Goal: Transaction & Acquisition: Obtain resource

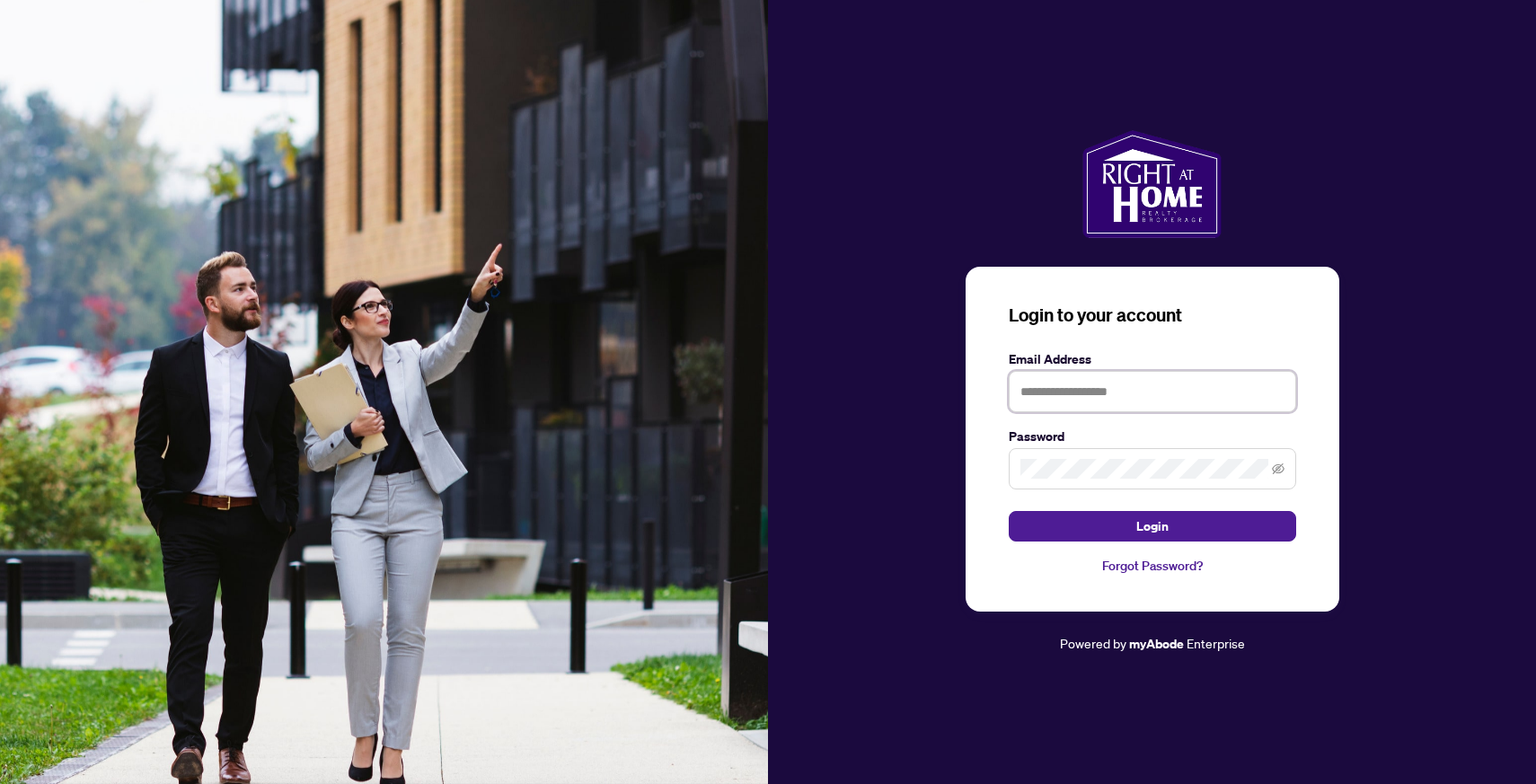
type input "**********"
click at [1151, 526] on button "Login" at bounding box center [1152, 526] width 288 height 30
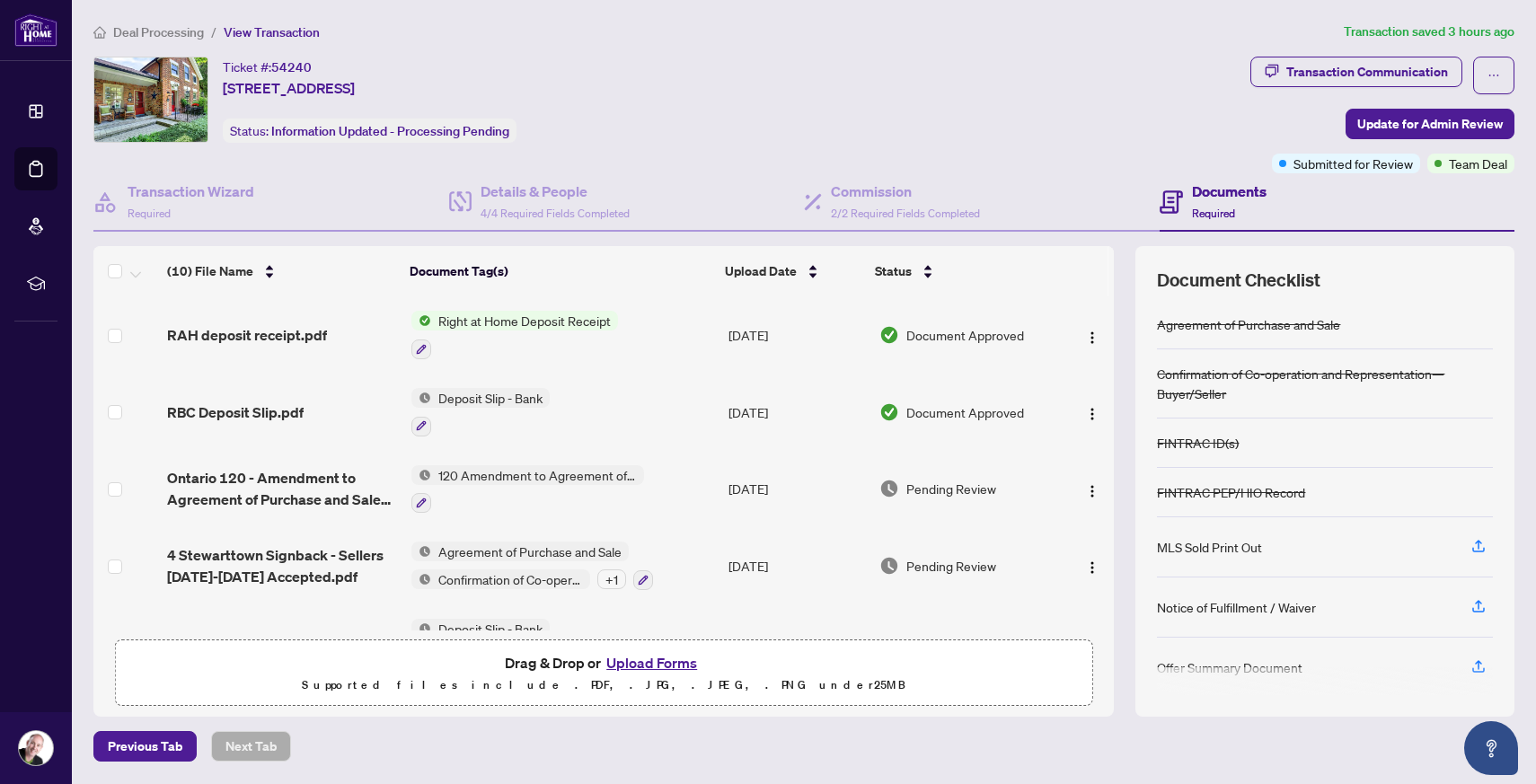
click at [520, 320] on span "Right at Home Deposit Receipt" at bounding box center [525, 321] width 187 height 19
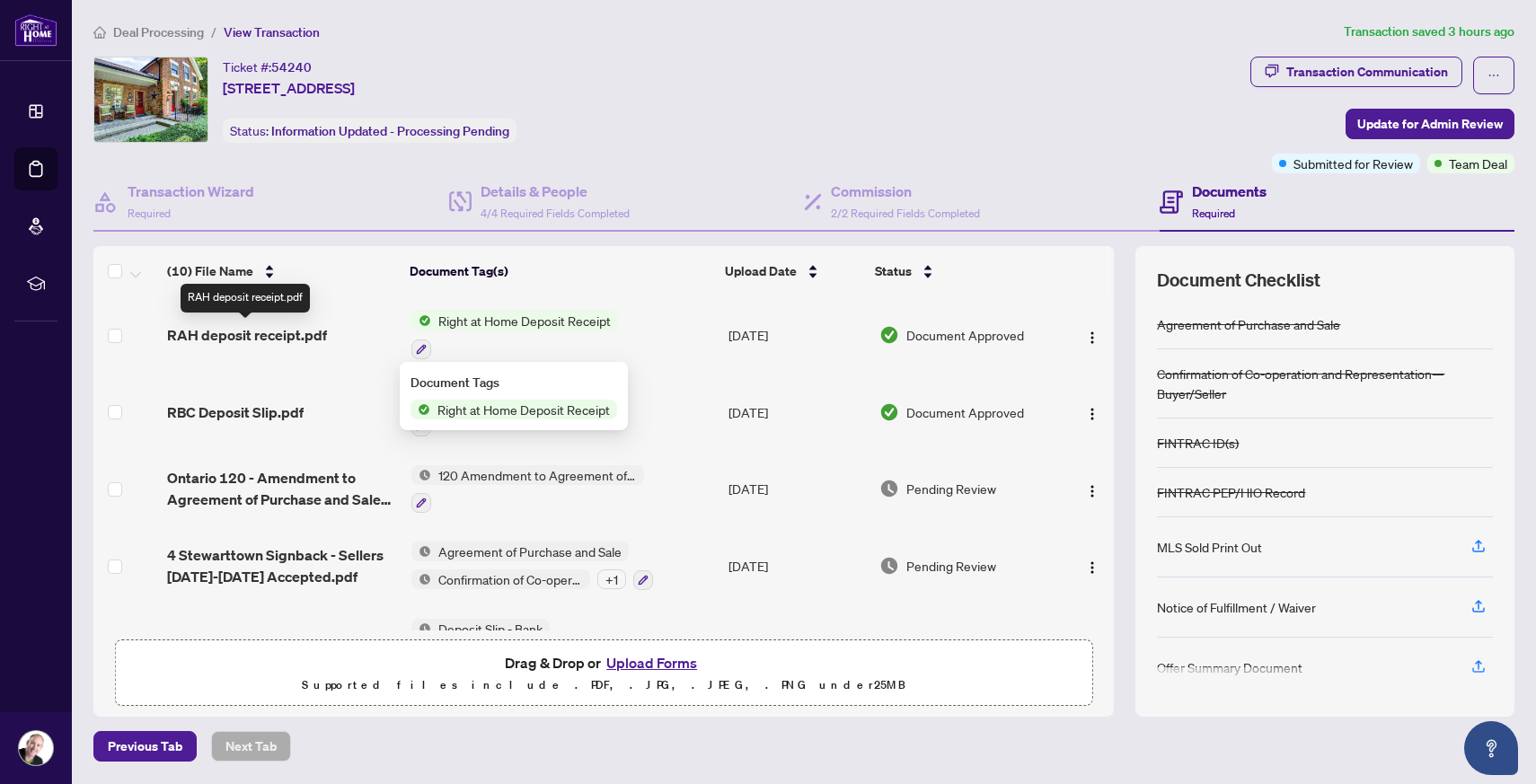
click at [204, 338] on span "RAH deposit receipt.pdf" at bounding box center [247, 335] width 160 height 21
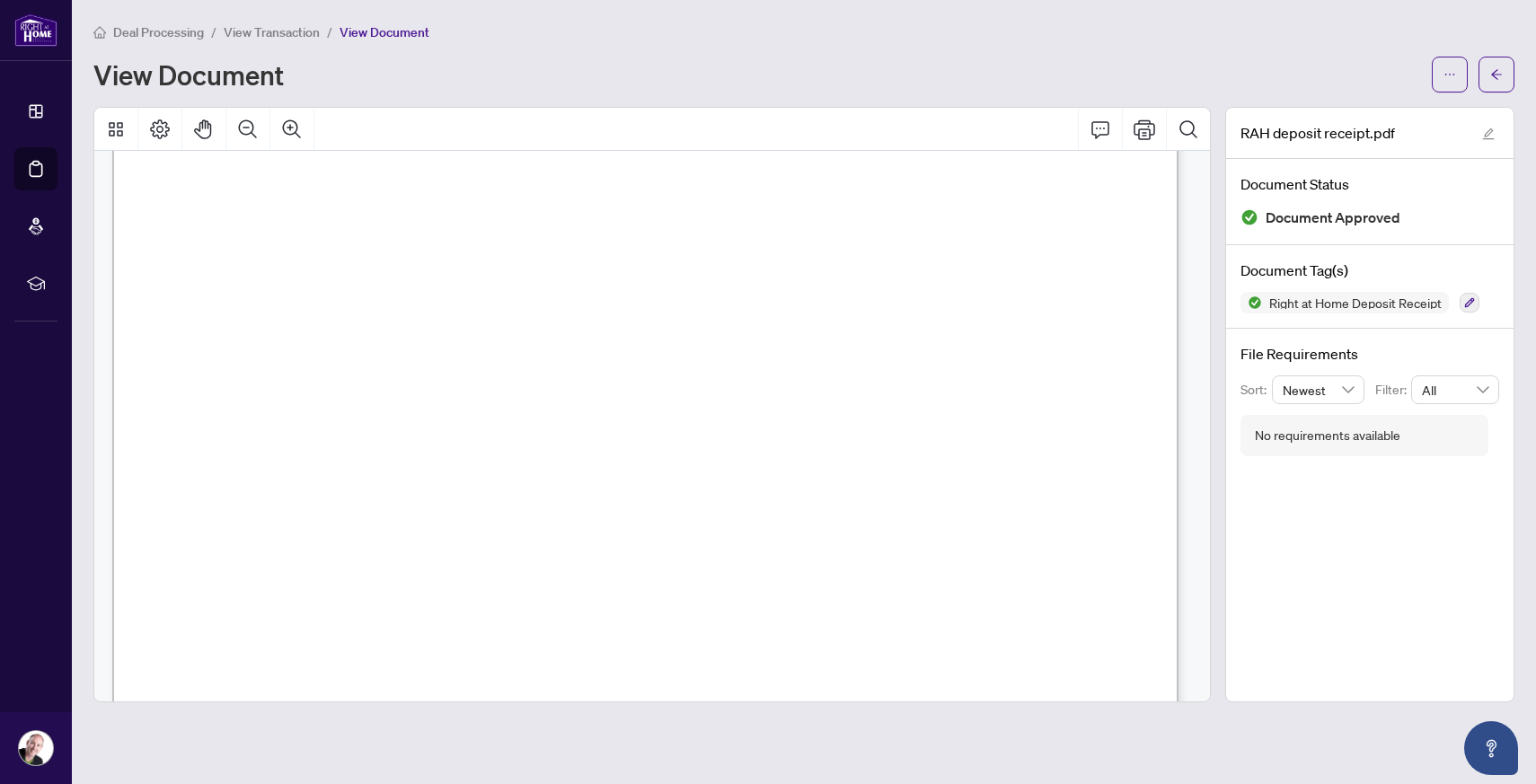
scroll to position [865, 0]
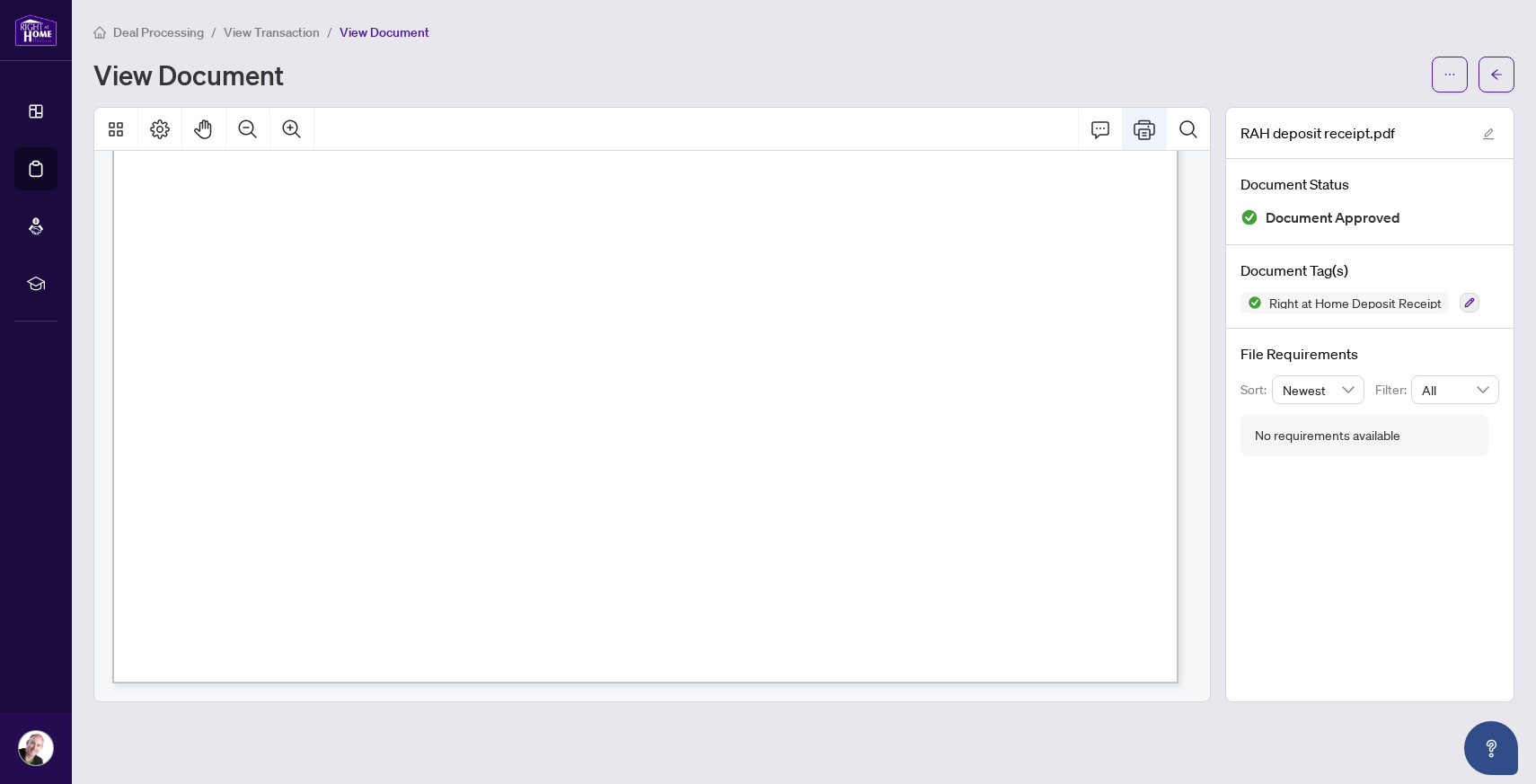
click at [1143, 131] on icon "Print" at bounding box center [1144, 129] width 21 height 19
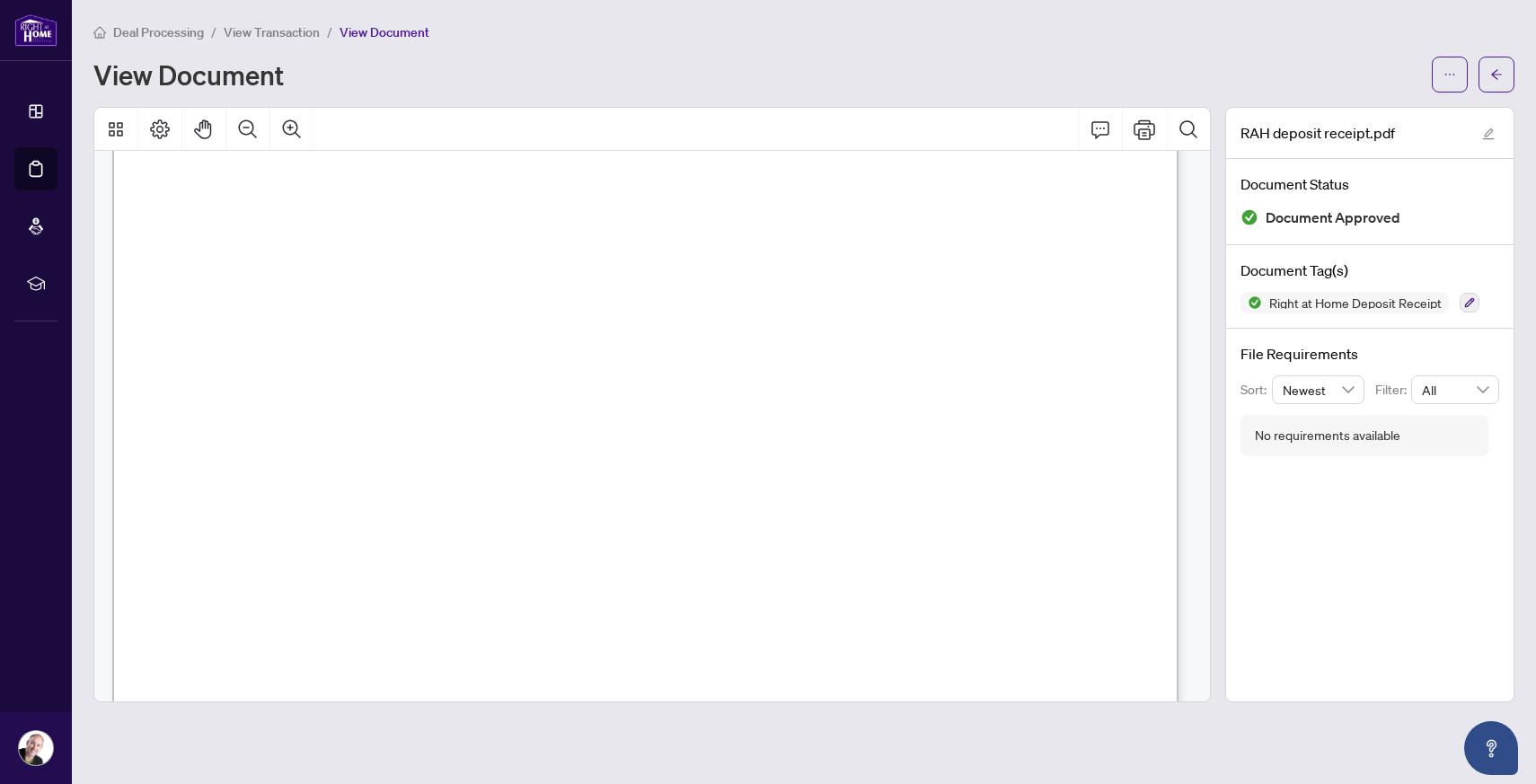
scroll to position [0, 0]
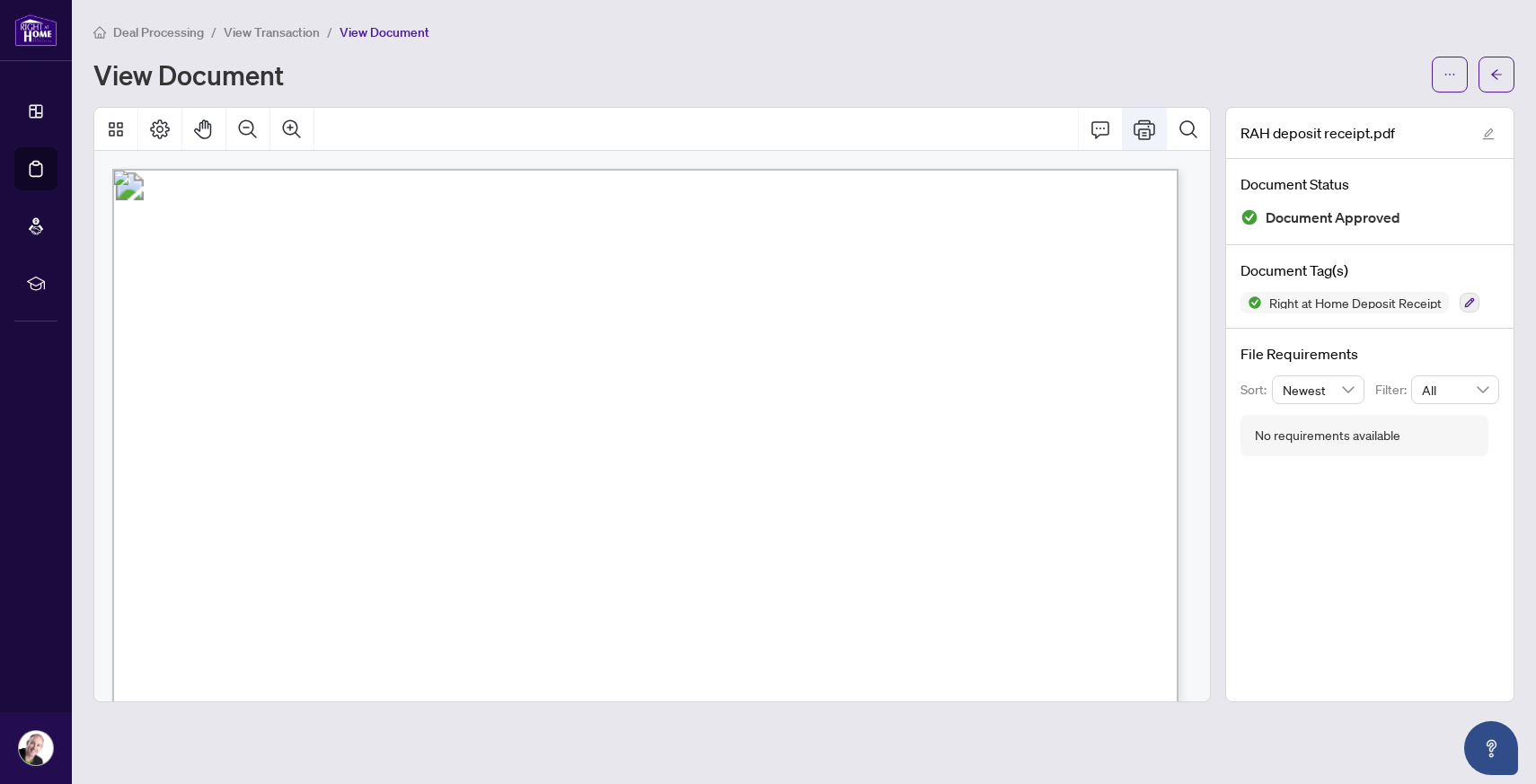
click at [1149, 123] on icon "Print" at bounding box center [1144, 129] width 21 height 19
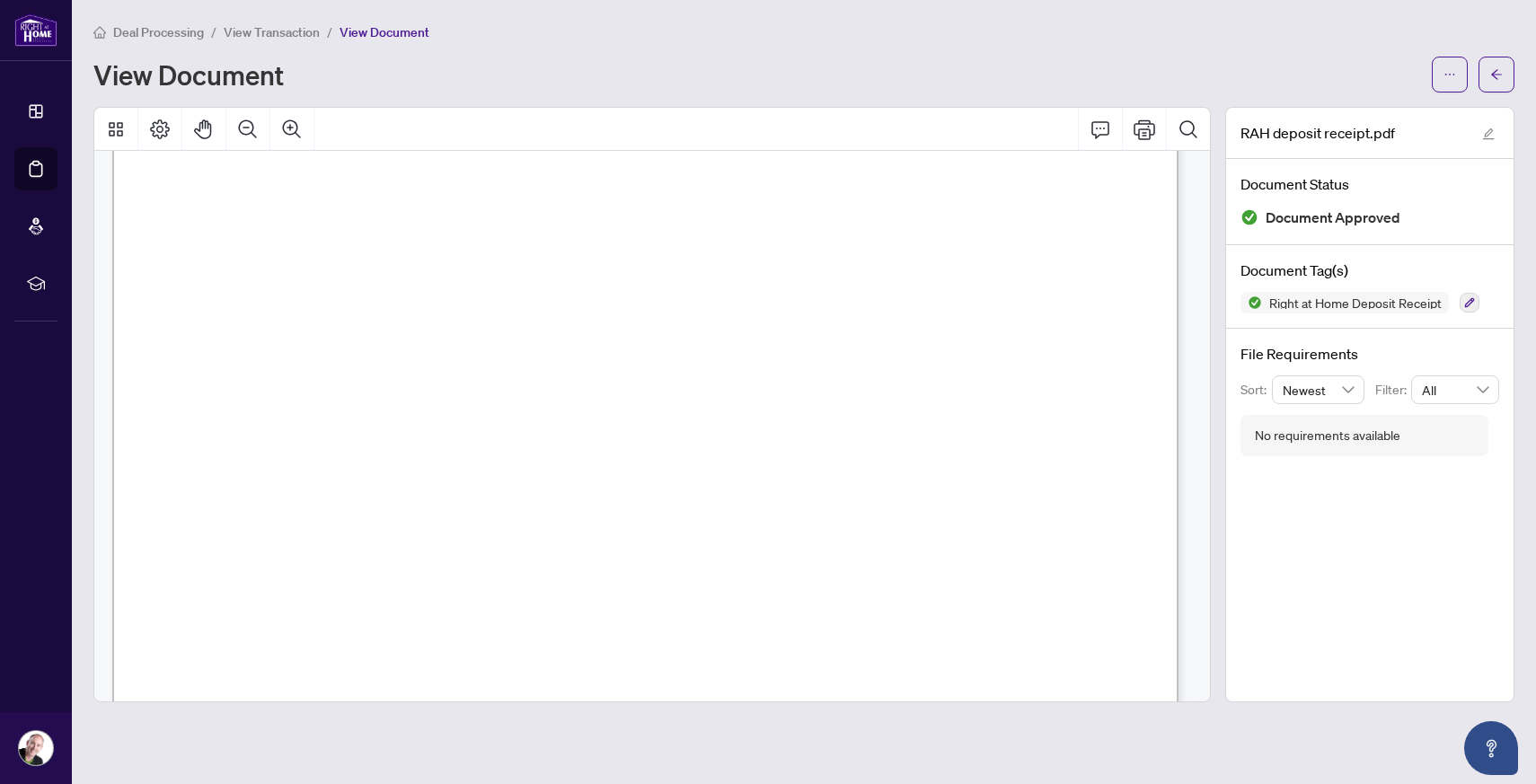
scroll to position [865, 0]
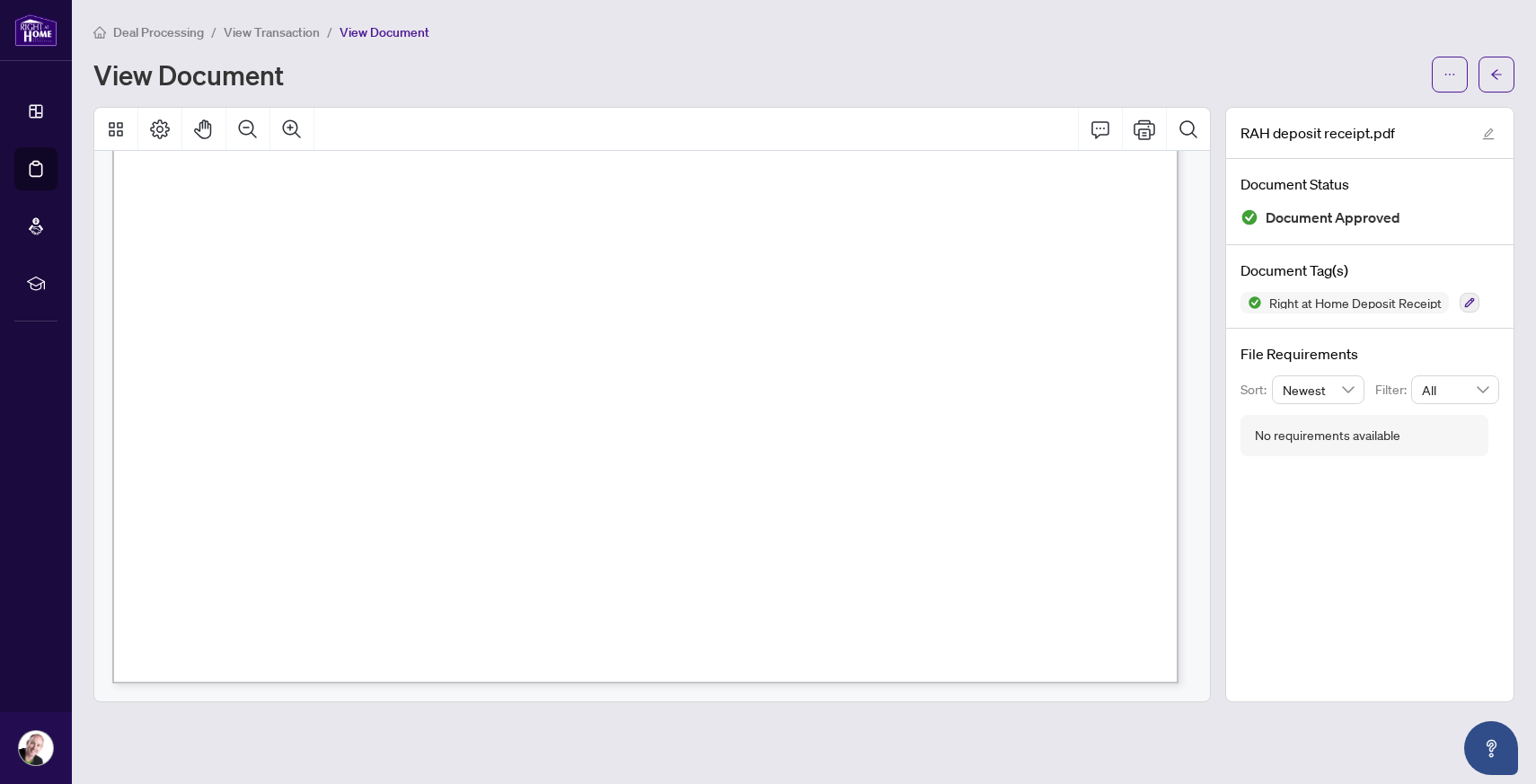
click at [1457, 72] on button "button" at bounding box center [1450, 74] width 36 height 36
click at [1350, 115] on span "Download" at bounding box center [1384, 113] width 137 height 19
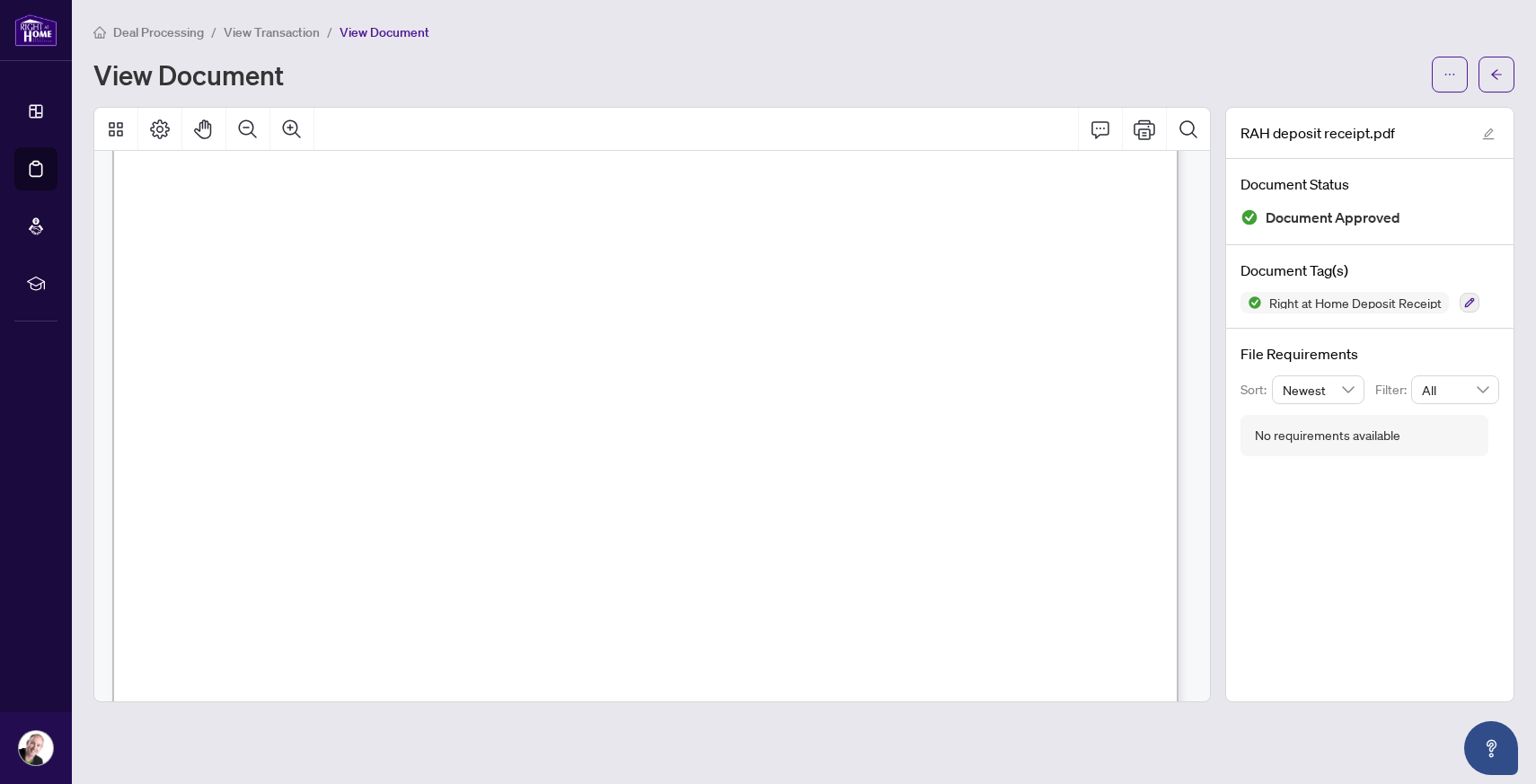
scroll to position [0, 0]
